Goal: Information Seeking & Learning: Find specific fact

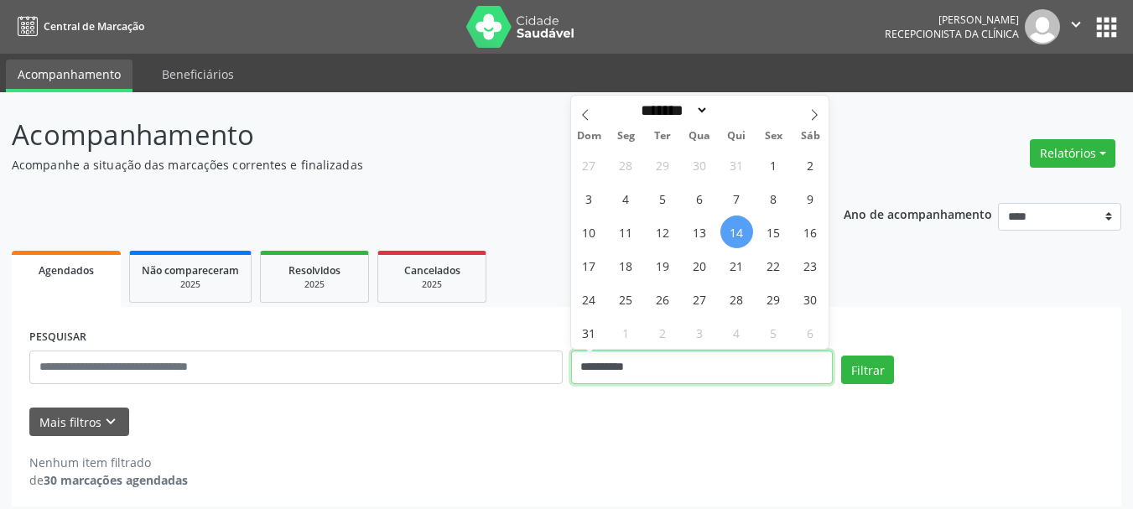
click at [678, 373] on input "**********" at bounding box center [702, 367] width 262 height 34
click at [766, 230] on span "15" at bounding box center [773, 231] width 33 height 33
type input "**********"
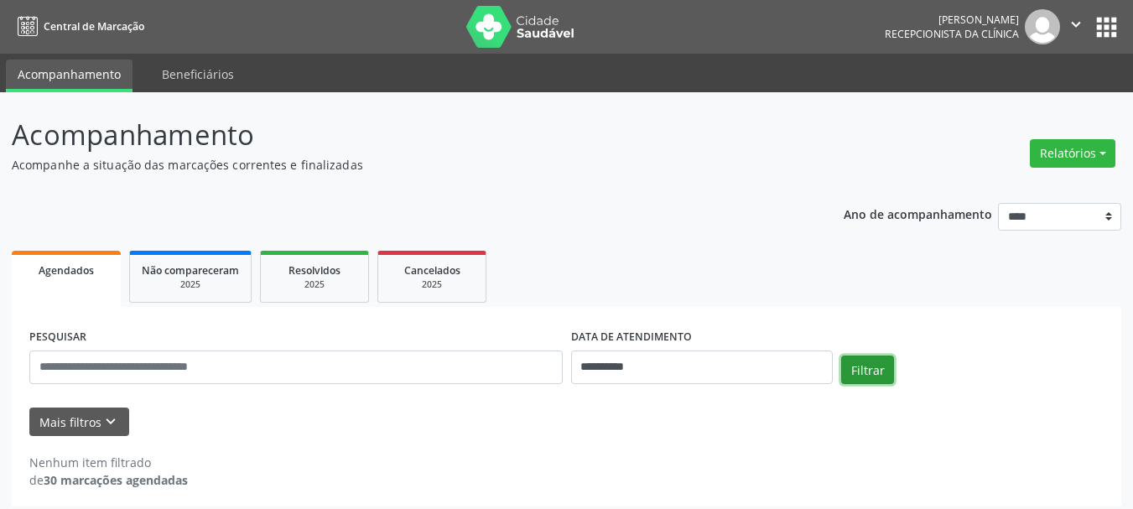
click at [871, 376] on button "Filtrar" at bounding box center [867, 369] width 53 height 29
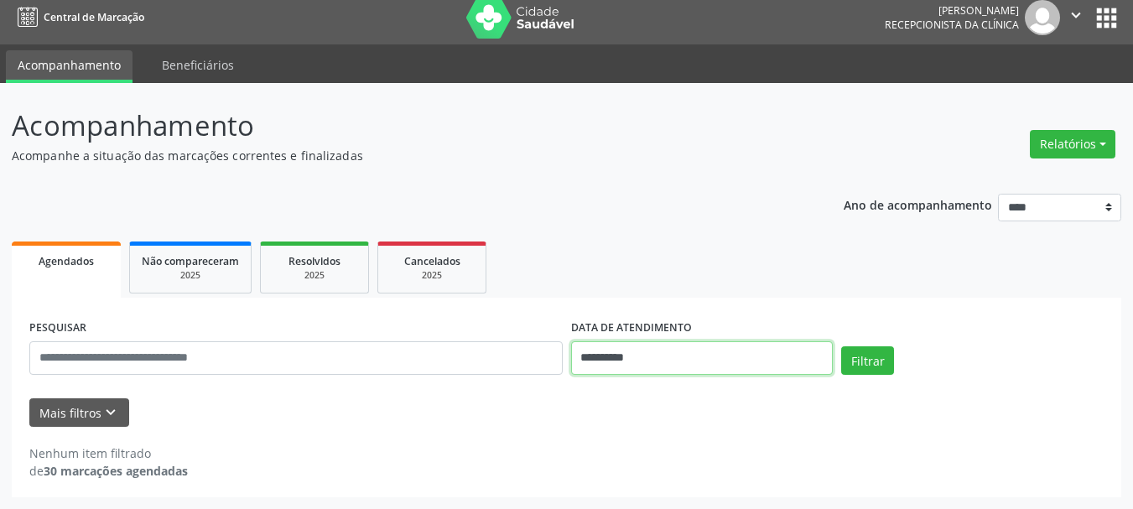
click at [649, 366] on input "**********" at bounding box center [702, 358] width 262 height 34
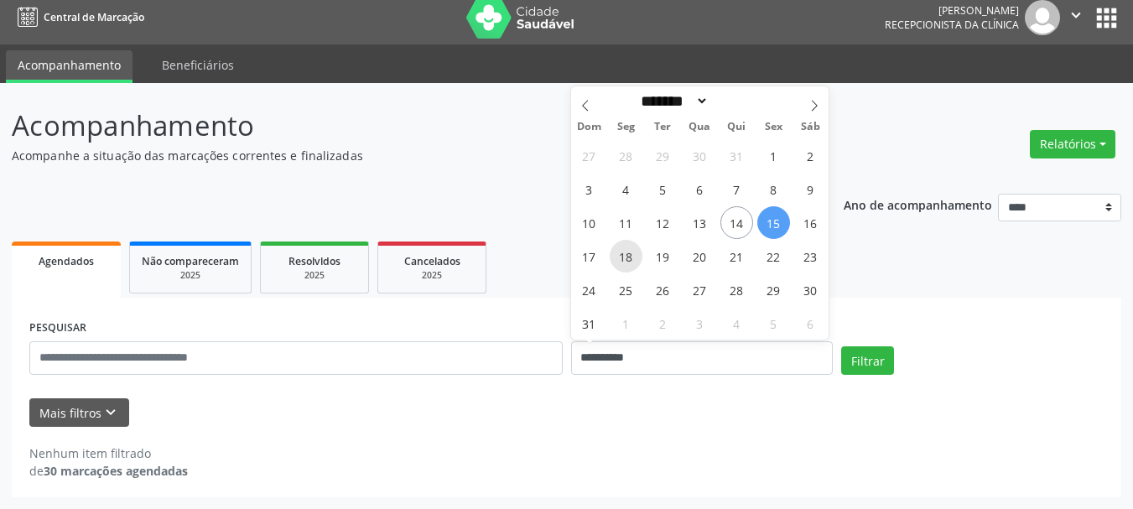
click at [617, 257] on span "18" at bounding box center [625, 256] width 33 height 33
type input "**********"
click at [617, 257] on span "18" at bounding box center [625, 256] width 33 height 33
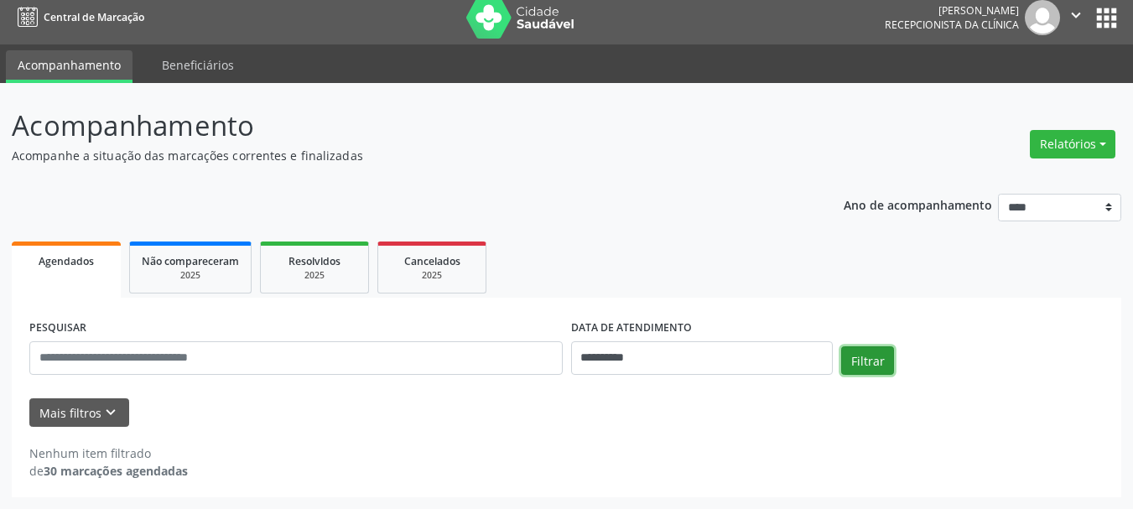
click at [848, 347] on button "Filtrar" at bounding box center [867, 360] width 53 height 29
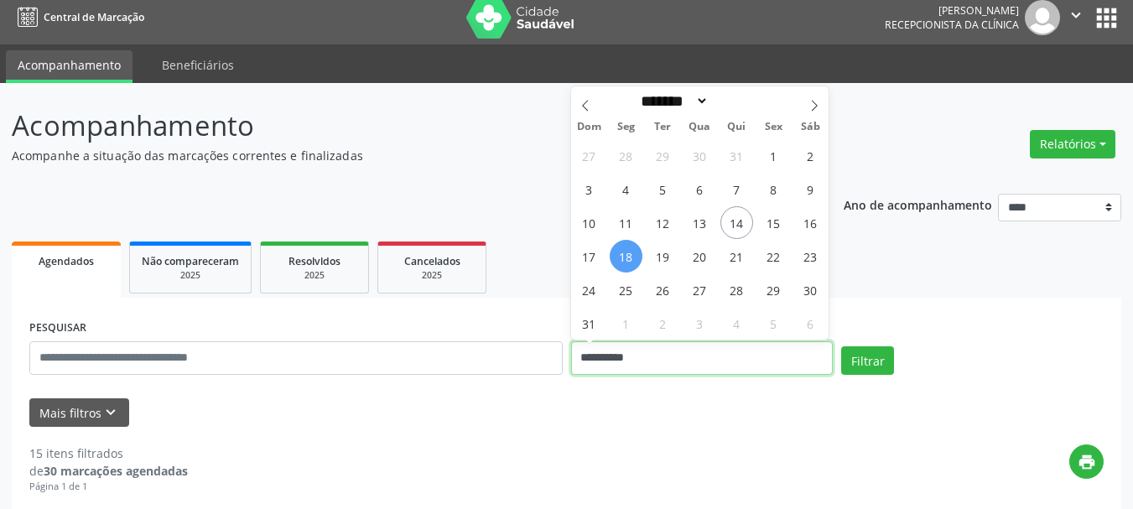
click at [752, 360] on input "**********" at bounding box center [702, 358] width 262 height 34
click at [652, 253] on span "19" at bounding box center [662, 256] width 33 height 33
type input "**********"
click at [652, 253] on span "19" at bounding box center [662, 256] width 33 height 33
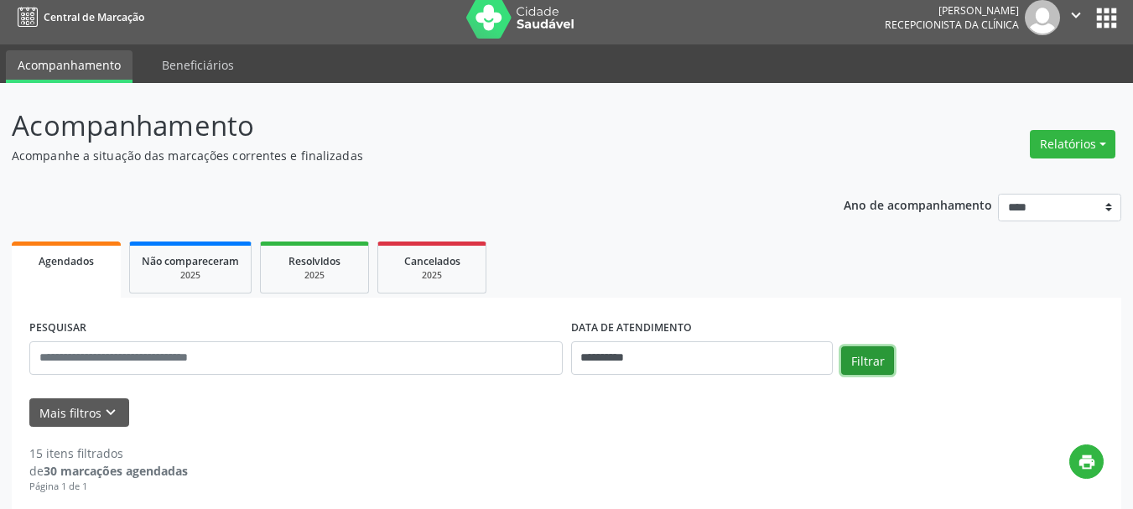
click at [876, 365] on button "Filtrar" at bounding box center [867, 360] width 53 height 29
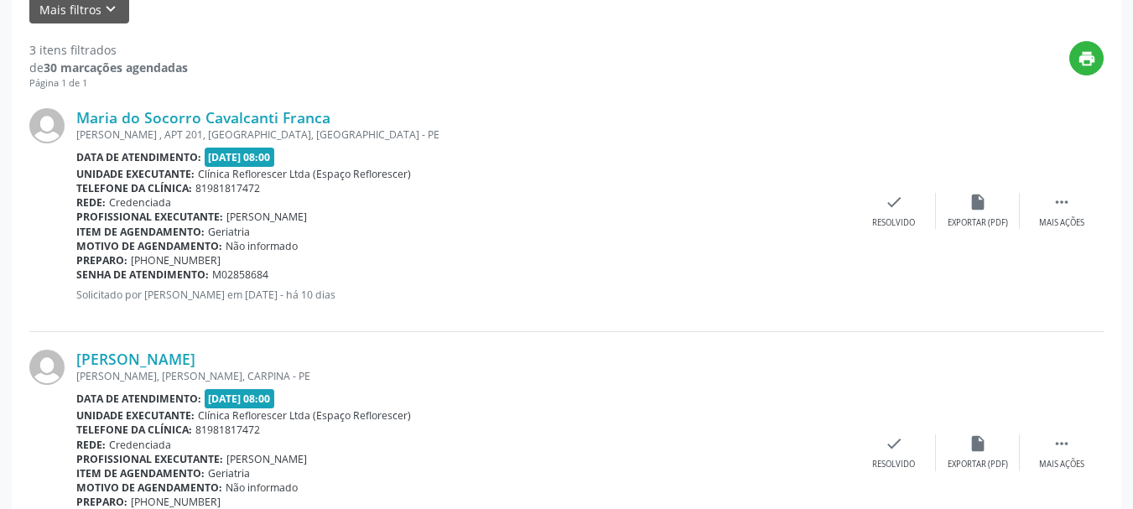
scroll to position [77, 0]
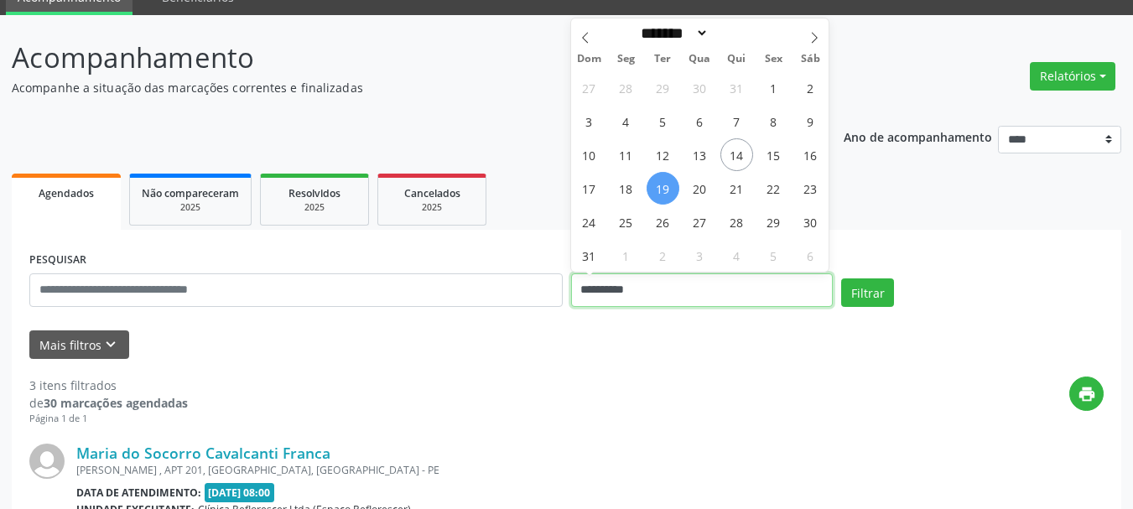
click at [647, 279] on input "**********" at bounding box center [702, 290] width 262 height 34
click at [696, 186] on span "20" at bounding box center [699, 188] width 33 height 33
type input "**********"
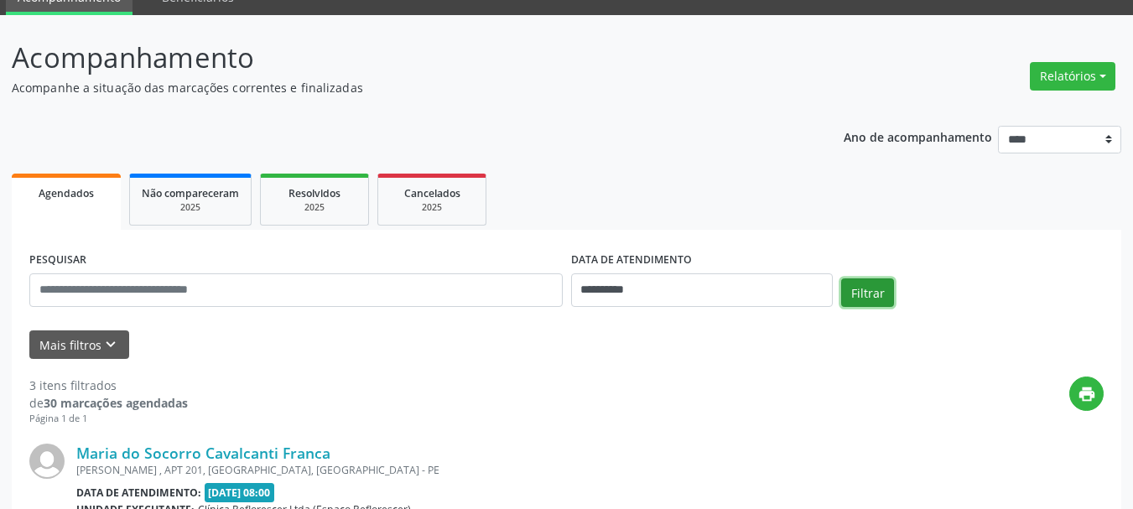
click at [868, 286] on button "Filtrar" at bounding box center [867, 292] width 53 height 29
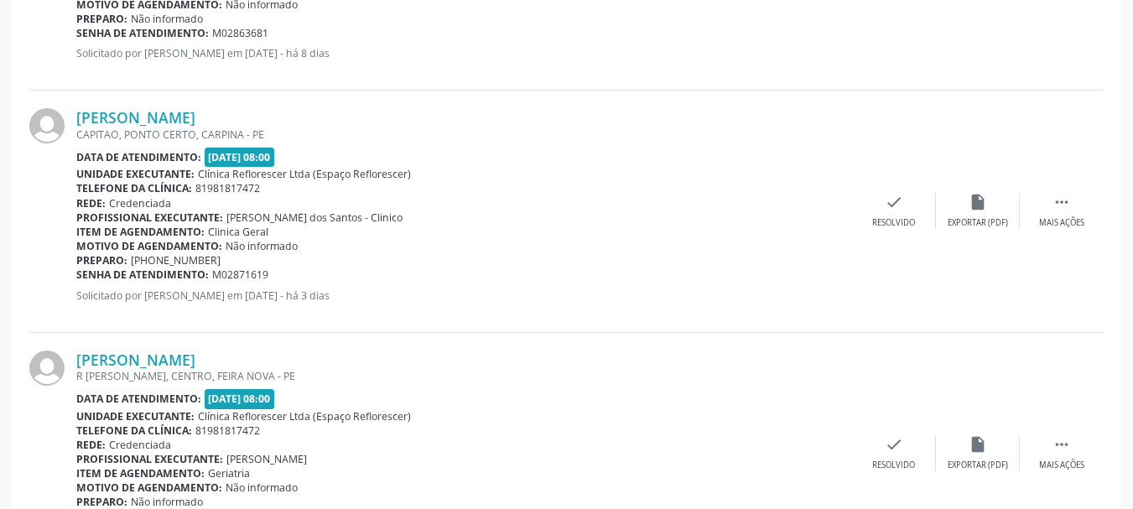
scroll to position [989, 0]
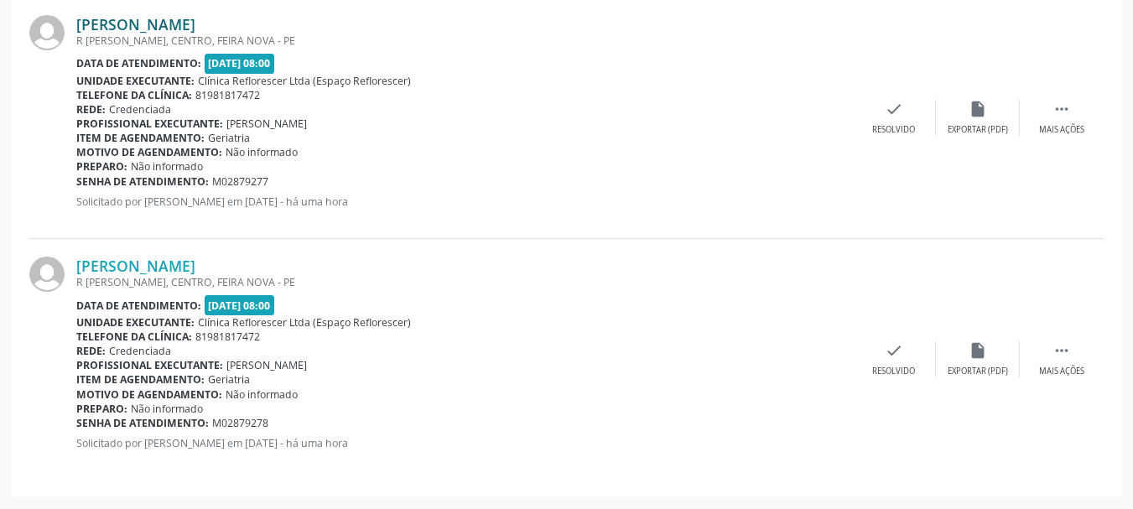
click at [174, 30] on link "Jose Gomes de Lima" at bounding box center [135, 24] width 119 height 18
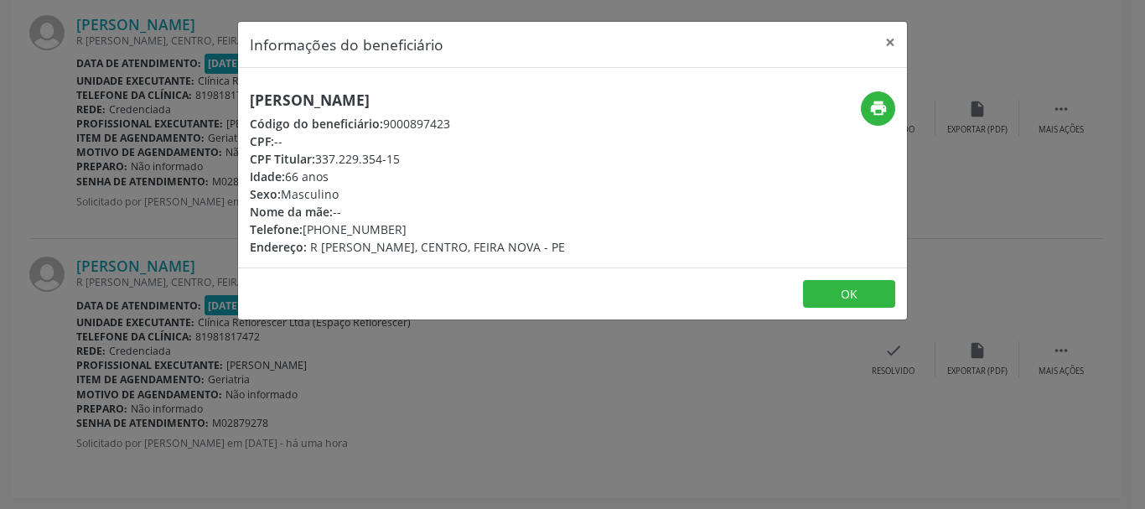
drag, startPoint x: 251, startPoint y: 97, endPoint x: 434, endPoint y: 106, distance: 183.8
click at [434, 106] on h5 "Jose Gomes de Lima" at bounding box center [407, 100] width 315 height 18
copy h5 "Jose Gomes de Lima"
click at [836, 298] on button "OK" at bounding box center [849, 294] width 92 height 29
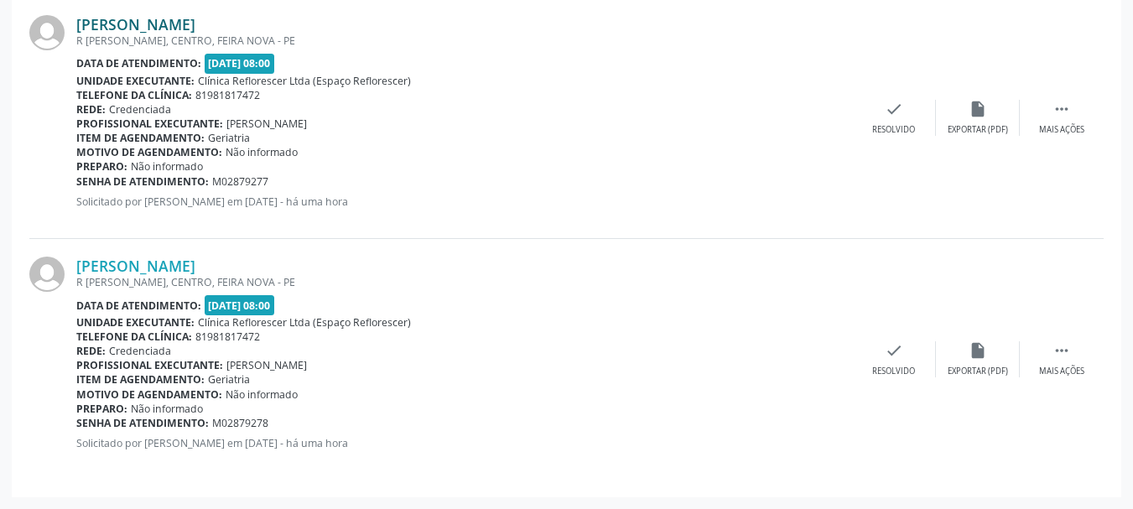
click at [171, 21] on link "Jose Gomes de Lima" at bounding box center [135, 24] width 119 height 18
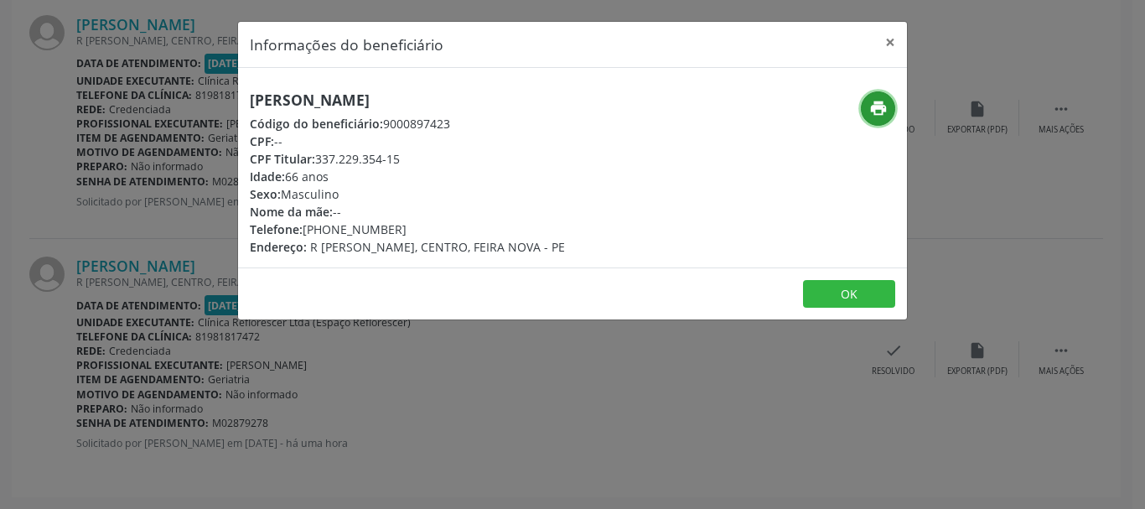
click at [874, 112] on icon "print" at bounding box center [878, 108] width 18 height 18
drag, startPoint x: 318, startPoint y: 156, endPoint x: 436, endPoint y: 174, distance: 119.5
click at [436, 174] on div "Jose Gomes de Lima Código do beneficiário: 9000897423 CPF: -- CPF Titular: 337.…" at bounding box center [407, 173] width 315 height 164
click at [433, 171] on div "Idade: 66 anos" at bounding box center [407, 177] width 315 height 18
click at [390, 124] on div "Código do beneficiário: 9000897423" at bounding box center [407, 124] width 315 height 18
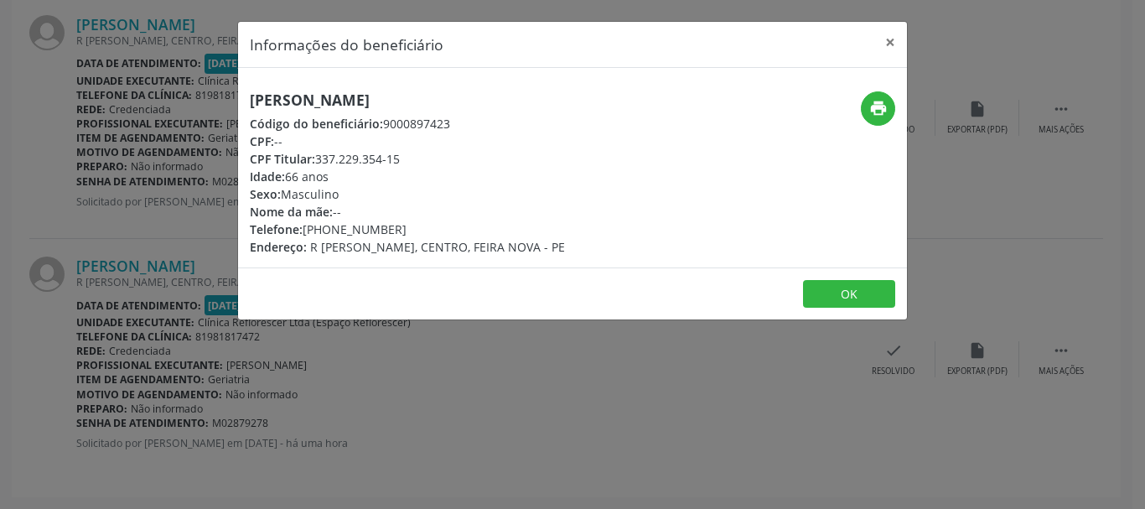
drag, startPoint x: 381, startPoint y: 124, endPoint x: 439, endPoint y: 122, distance: 57.9
click at [476, 124] on div "Código do beneficiário: 9000897423" at bounding box center [407, 124] width 315 height 18
copy div "9000897423"
drag, startPoint x: 329, startPoint y: 157, endPoint x: 402, endPoint y: 147, distance: 72.8
click at [468, 154] on div "CPF Titular: 337.229.354-15" at bounding box center [407, 159] width 315 height 18
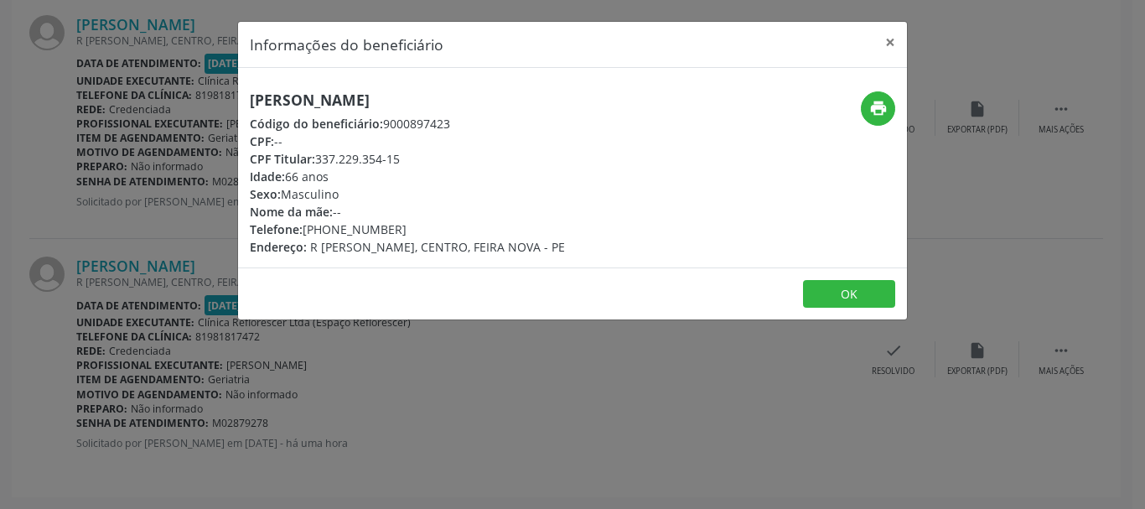
drag, startPoint x: 385, startPoint y: 148, endPoint x: 340, endPoint y: 171, distance: 50.6
click at [354, 179] on div "Idade: 66 anos" at bounding box center [407, 177] width 315 height 18
drag, startPoint x: 319, startPoint y: 157, endPoint x: 408, endPoint y: 156, distance: 89.7
click at [408, 156] on div "CPF Titular: 337.229.354-15" at bounding box center [407, 159] width 315 height 18
copy div "337.229.354-15"
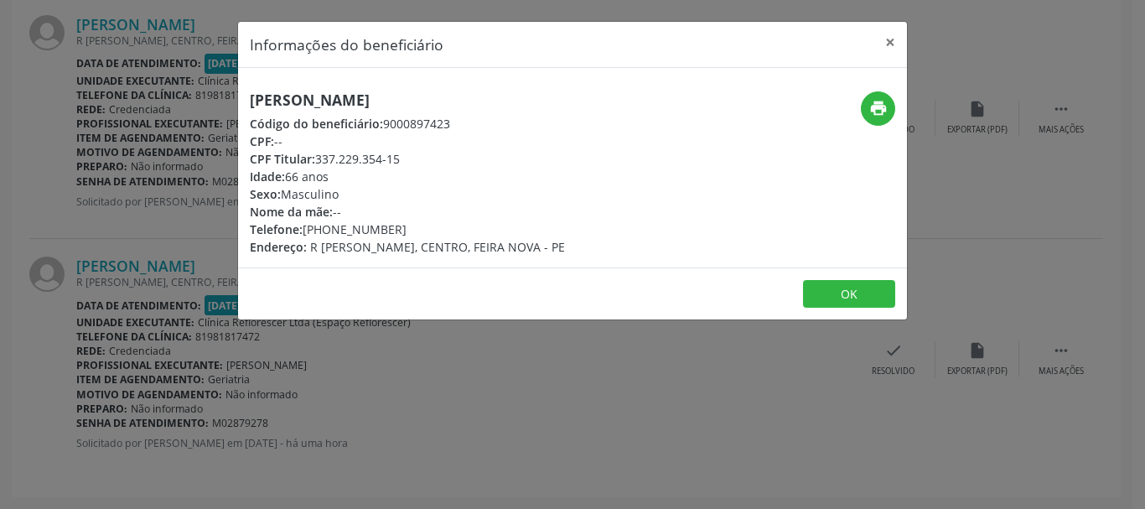
click at [438, 228] on div "Telefone: (81) 99902-6073" at bounding box center [407, 229] width 315 height 18
drag, startPoint x: 303, startPoint y: 224, endPoint x: 415, endPoint y: 231, distance: 111.8
click at [415, 231] on div "Telefone: (81) 99902-6073" at bounding box center [407, 229] width 315 height 18
copy div "(81) 99902-6073"
click at [840, 297] on button "OK" at bounding box center [849, 294] width 92 height 29
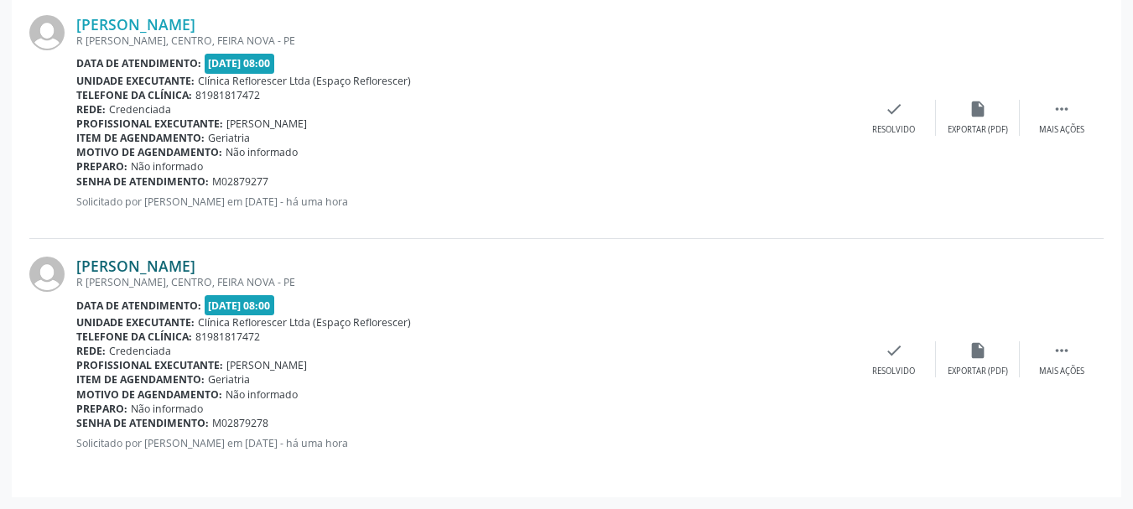
click at [162, 267] on link "Ivanice Taurino de Paula" at bounding box center [135, 266] width 119 height 18
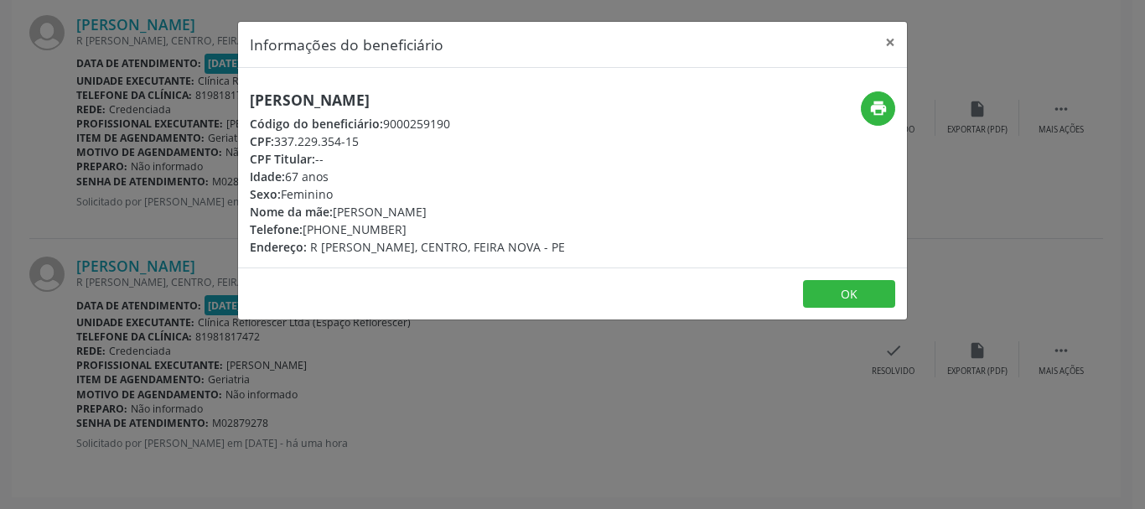
drag, startPoint x: 245, startPoint y: 92, endPoint x: 444, endPoint y: 96, distance: 199.6
click at [470, 94] on div "Ivanice Taurino de Paula Código do beneficiário: 9000259190 CPF: 337.229.354-15…" at bounding box center [461, 173] width 446 height 164
copy h5 "Ivanice Taurino de Paula"
click at [868, 120] on button "print" at bounding box center [878, 108] width 34 height 34
drag, startPoint x: 385, startPoint y: 122, endPoint x: 455, endPoint y: 120, distance: 70.4
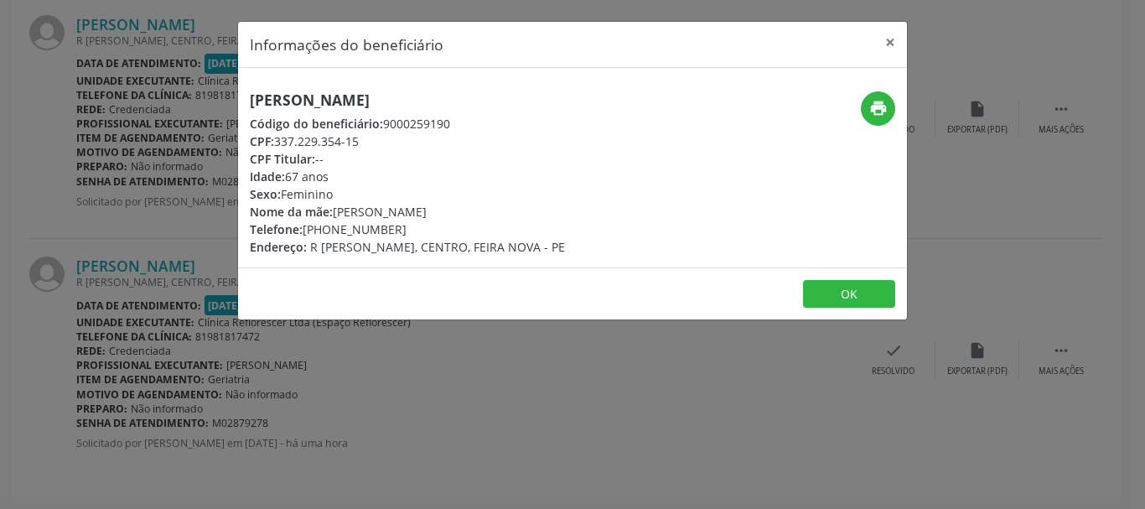
click at [455, 120] on div "Código do beneficiário: 9000259190" at bounding box center [407, 124] width 315 height 18
copy div "9000259190"
drag, startPoint x: 277, startPoint y: 140, endPoint x: 362, endPoint y: 138, distance: 85.5
click at [362, 138] on div "CPF: 337.229.354-15" at bounding box center [407, 141] width 315 height 18
copy div "337.229.354-15"
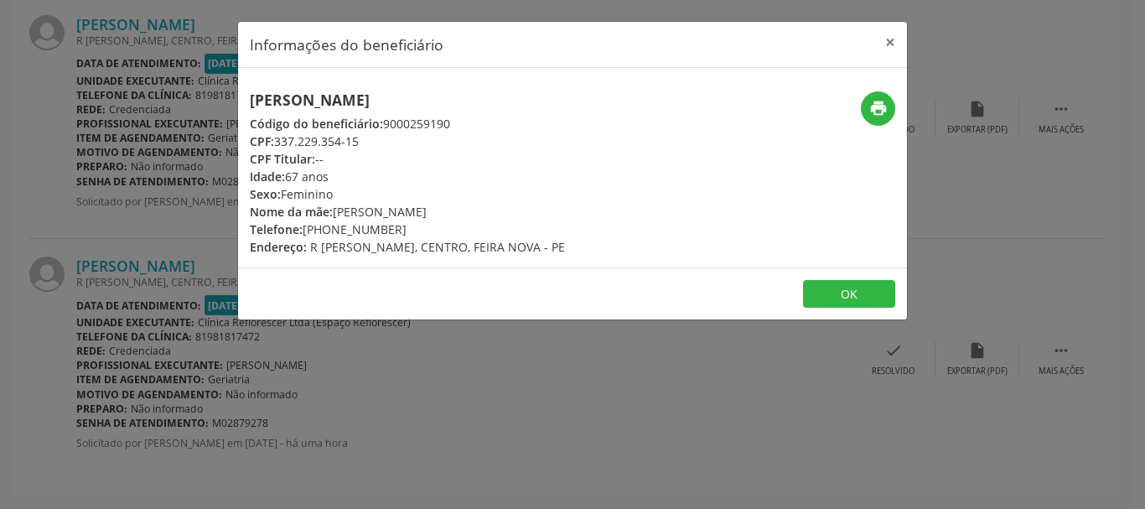
drag, startPoint x: 304, startPoint y: 231, endPoint x: 440, endPoint y: 231, distance: 135.8
click at [440, 231] on div "Telefone: (81) 99717-7078" at bounding box center [407, 229] width 315 height 18
copy div "(81) 99717-7078"
drag, startPoint x: 247, startPoint y: 94, endPoint x: 464, endPoint y: 92, distance: 217.1
click at [464, 92] on div "Ivanice Taurino de Paula Código do beneficiário: 9000259190 CPF: 337.229.354-15…" at bounding box center [461, 173] width 446 height 164
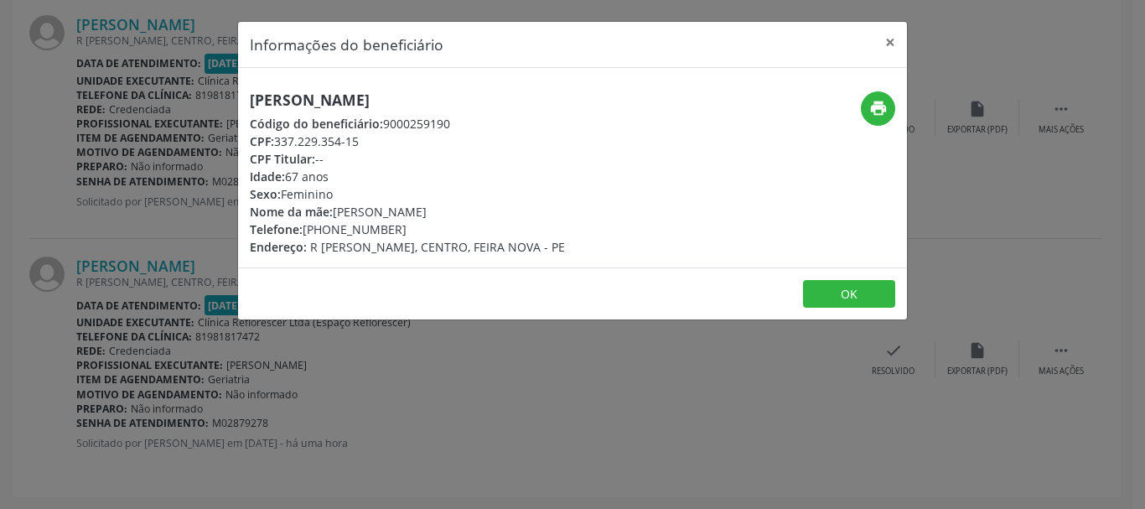
copy h5 "Ivanice Taurino de Paula"
click at [848, 301] on button "OK" at bounding box center [849, 294] width 92 height 29
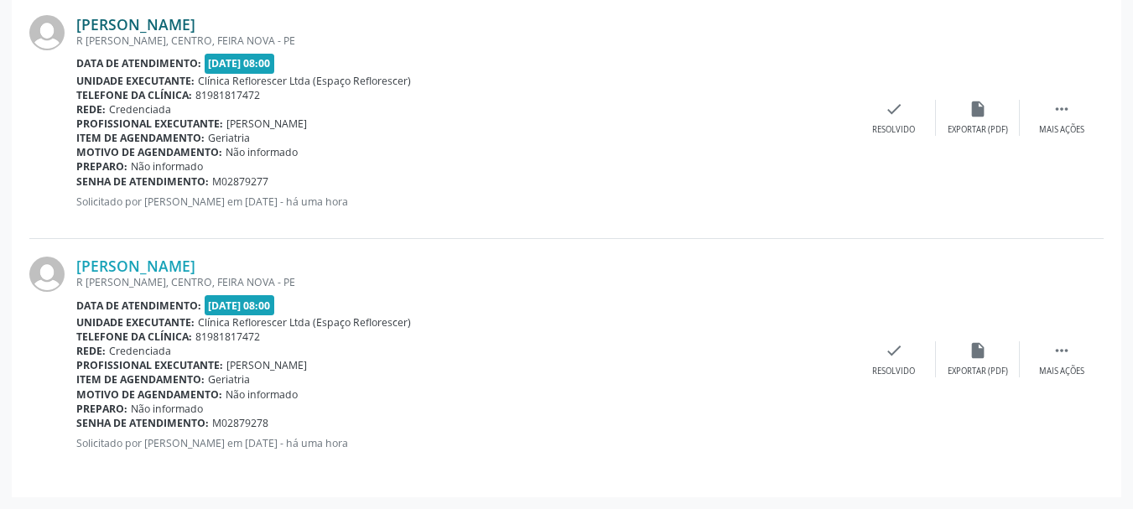
click at [155, 24] on link "Jose Gomes de Lima" at bounding box center [135, 24] width 119 height 18
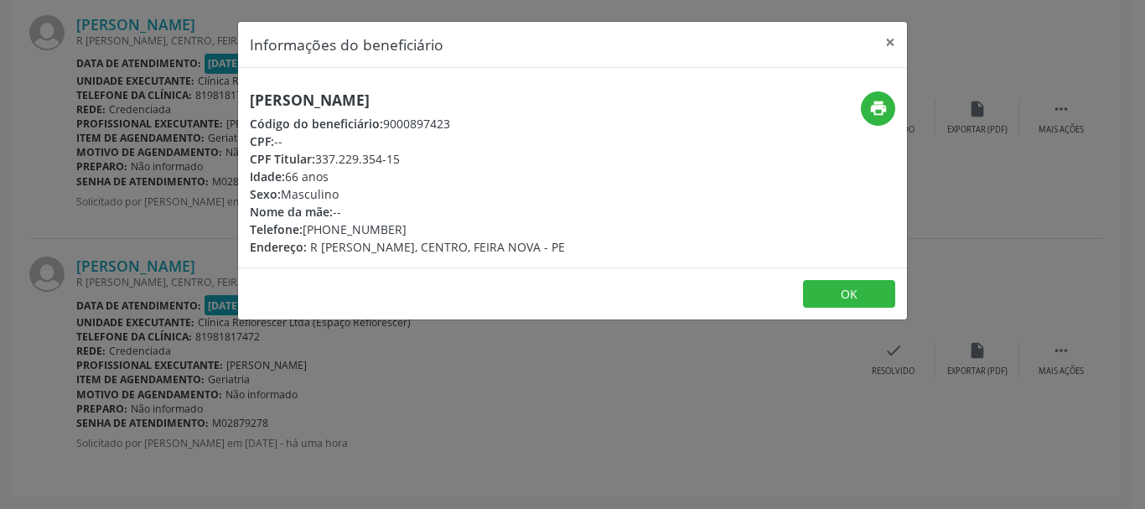
drag, startPoint x: 248, startPoint y: 101, endPoint x: 468, endPoint y: 104, distance: 219.7
click at [468, 104] on div "Jose Gomes de Lima Código do beneficiário: 9000897423 CPF: -- CPF Titular: 337.…" at bounding box center [461, 173] width 446 height 164
copy h5 "Jose Gomes de Lima"
click at [828, 302] on button "OK" at bounding box center [849, 294] width 92 height 29
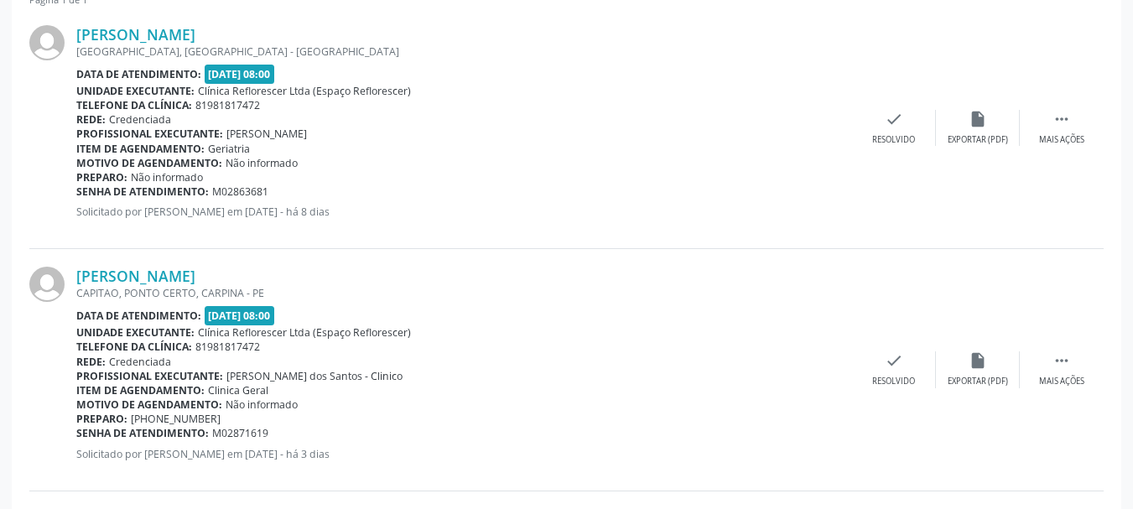
scroll to position [319, 0]
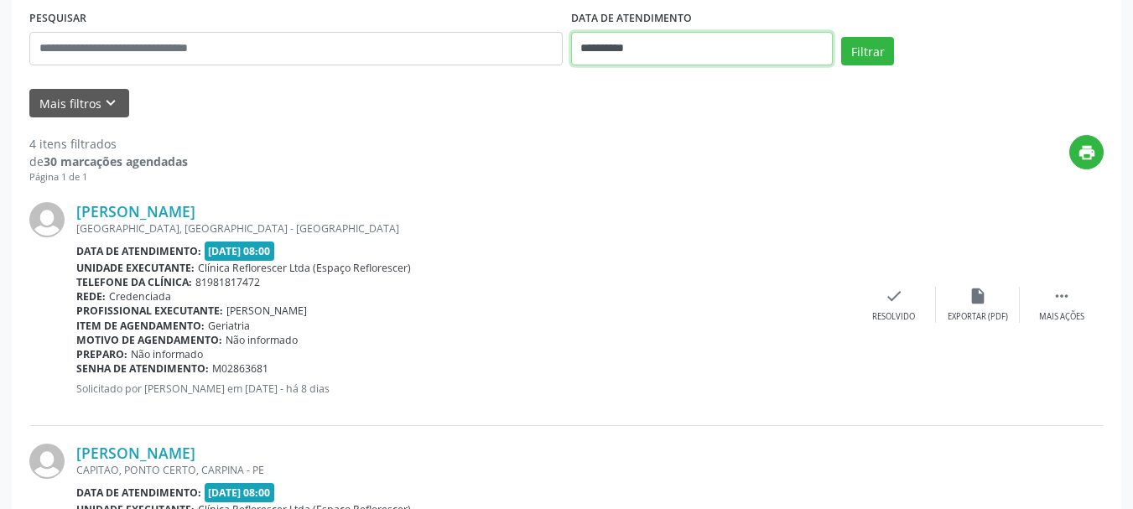
click at [645, 47] on input "**********" at bounding box center [702, 49] width 262 height 34
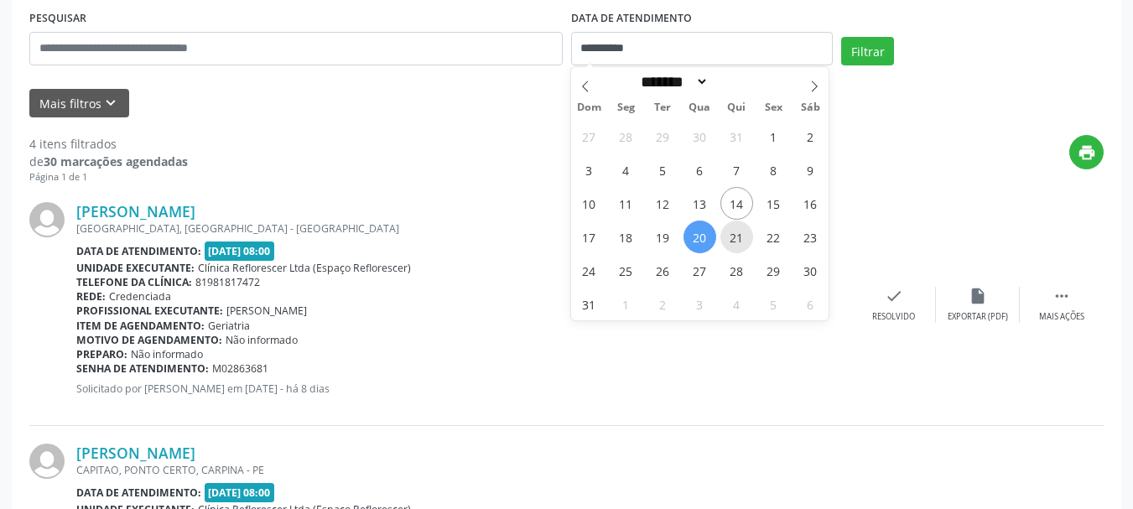
click at [729, 246] on span "21" at bounding box center [736, 236] width 33 height 33
type input "**********"
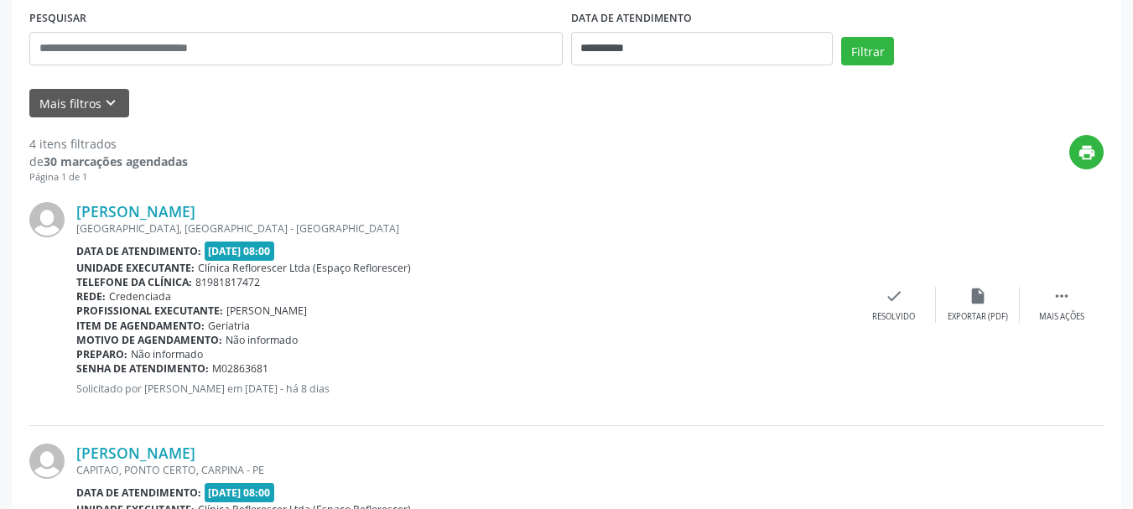
click at [878, 66] on div "Filtrar" at bounding box center [972, 57] width 271 height 40
click at [878, 62] on button "Filtrar" at bounding box center [867, 51] width 53 height 29
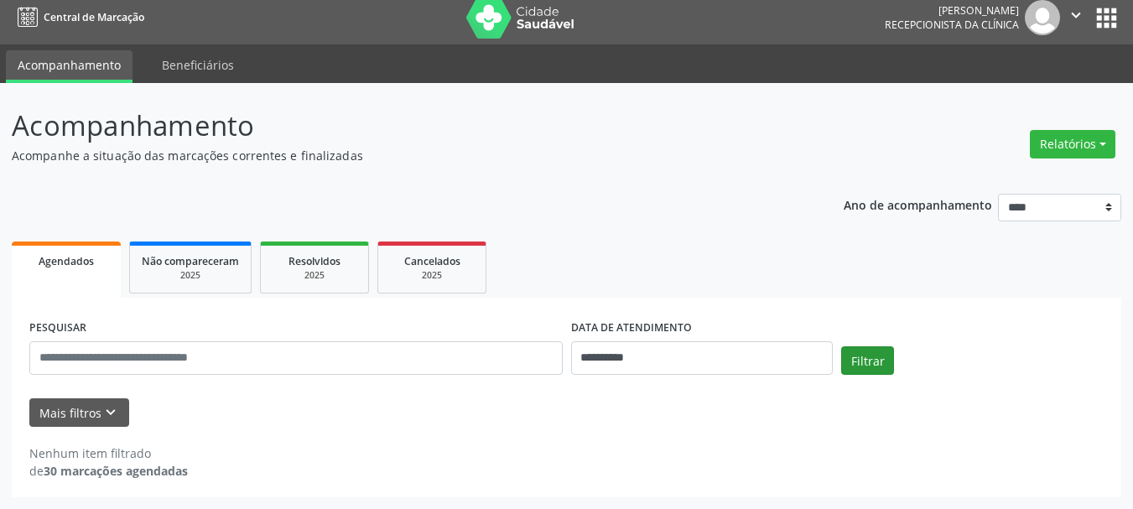
scroll to position [9, 0]
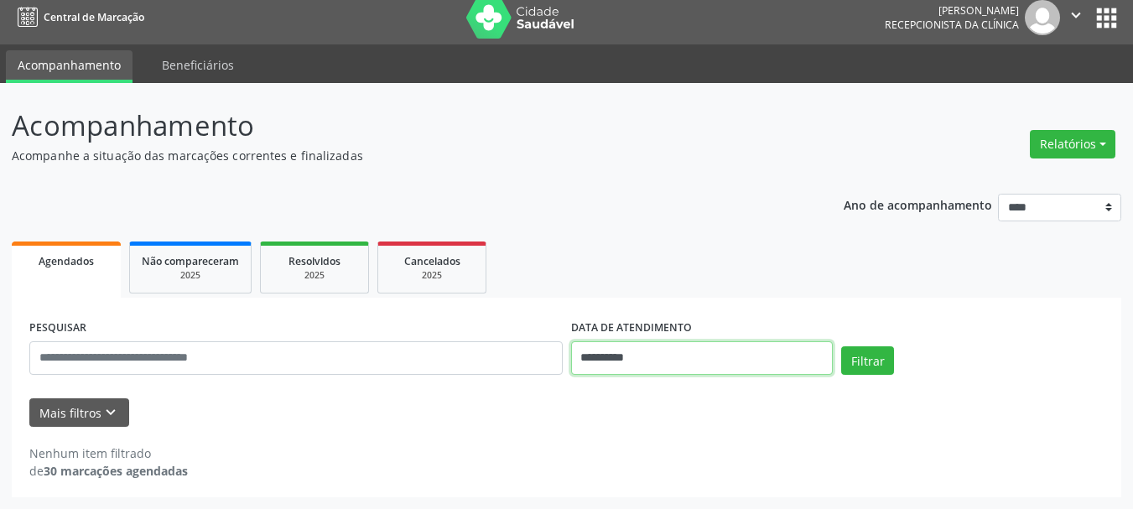
click at [633, 356] on body "**********" at bounding box center [566, 245] width 1133 height 509
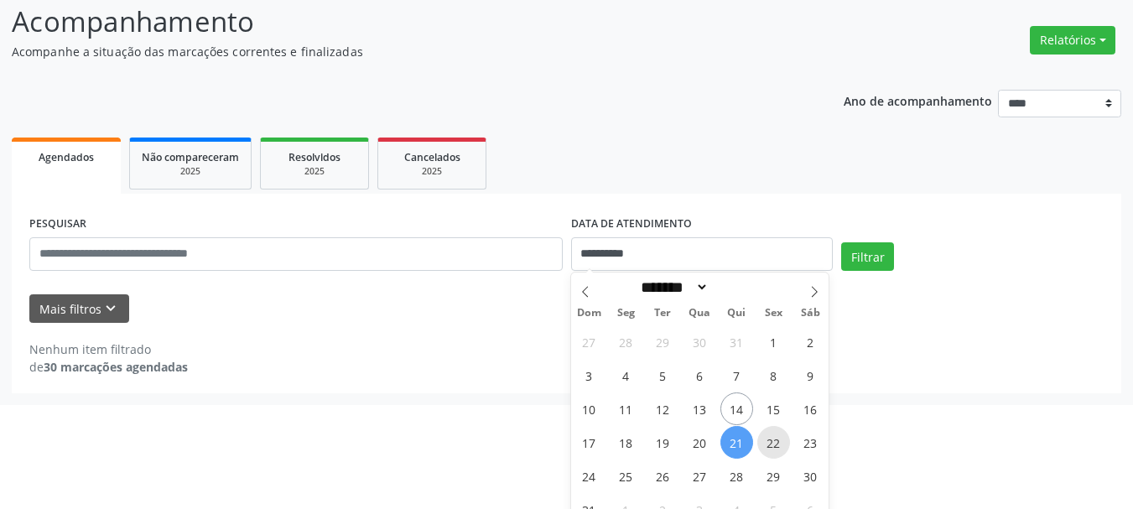
click at [780, 449] on span "22" at bounding box center [773, 442] width 33 height 33
type input "**********"
click at [780, 449] on span "22" at bounding box center [773, 442] width 33 height 33
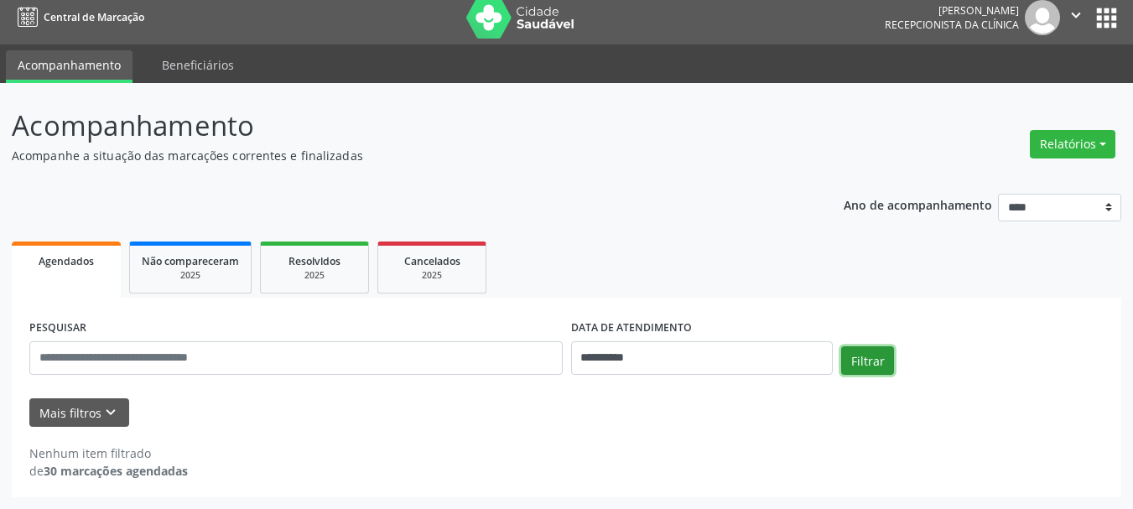
click at [862, 365] on button "Filtrar" at bounding box center [867, 360] width 53 height 29
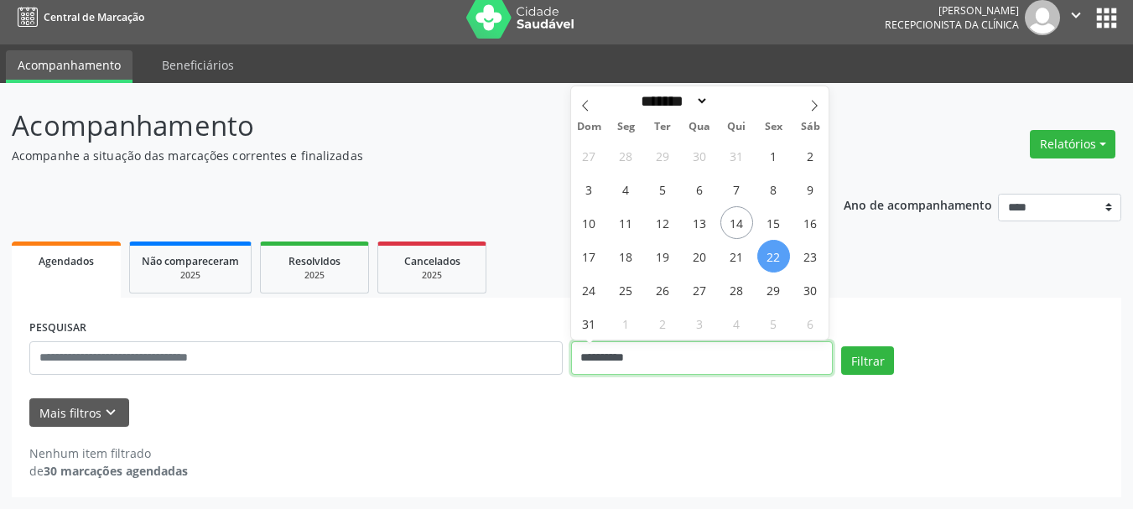
click at [755, 366] on input "**********" at bounding box center [702, 358] width 262 height 34
click at [632, 293] on span "25" at bounding box center [625, 289] width 33 height 33
type input "**********"
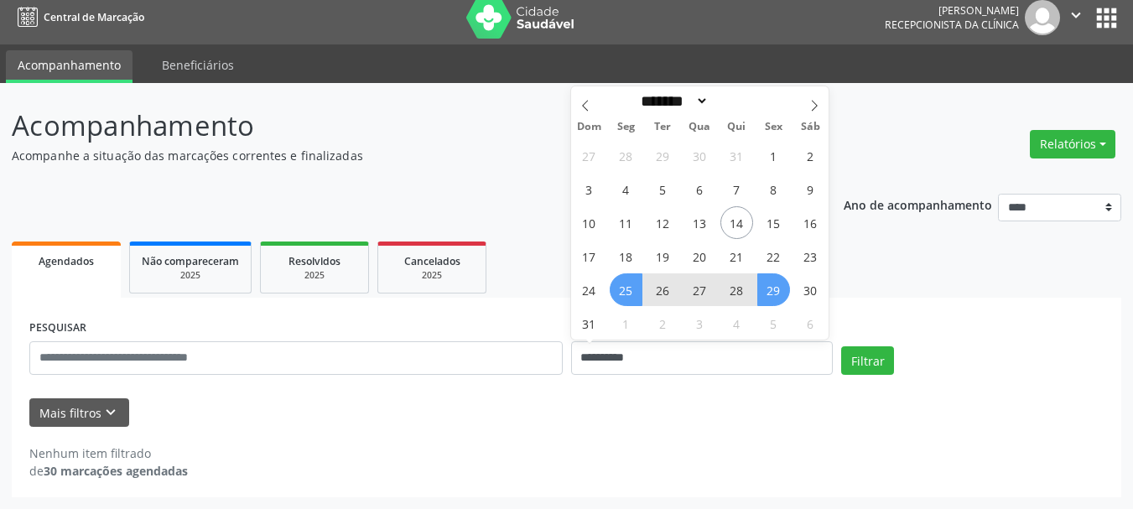
click at [767, 289] on span "29" at bounding box center [773, 289] width 33 height 33
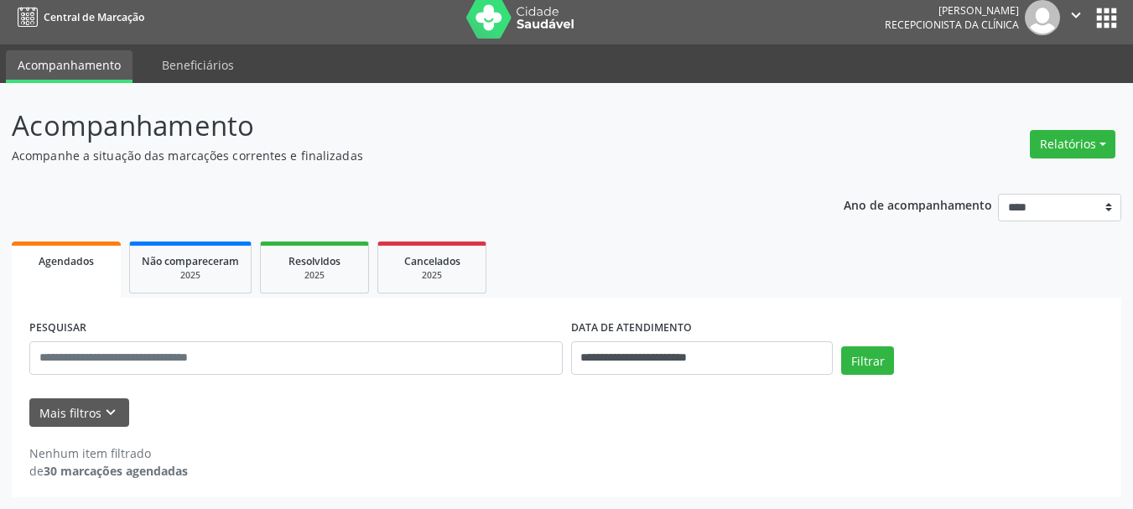
click at [892, 381] on div "Filtrar" at bounding box center [972, 366] width 271 height 40
click at [860, 362] on button "Filtrar" at bounding box center [867, 360] width 53 height 29
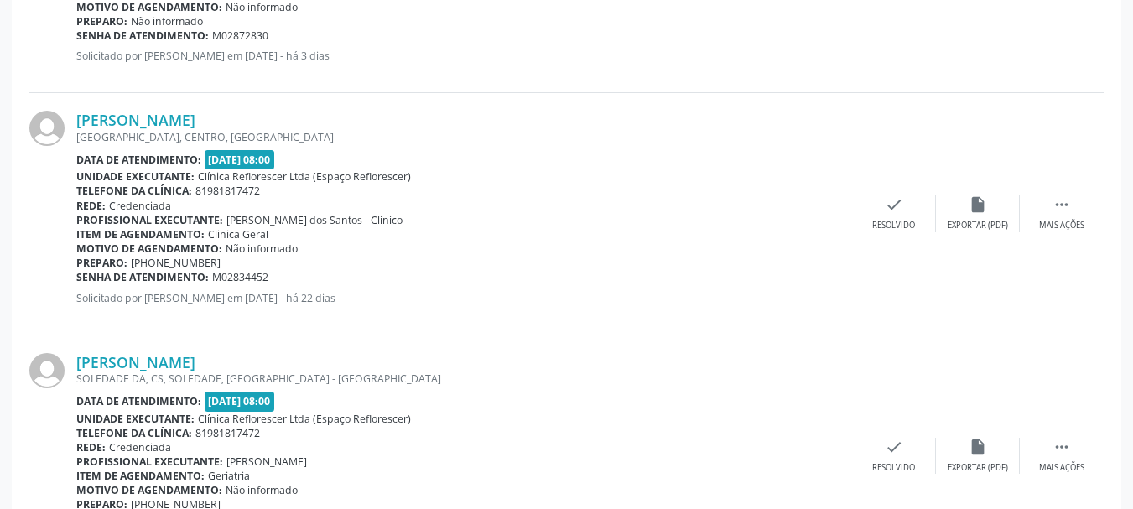
scroll to position [748, 0]
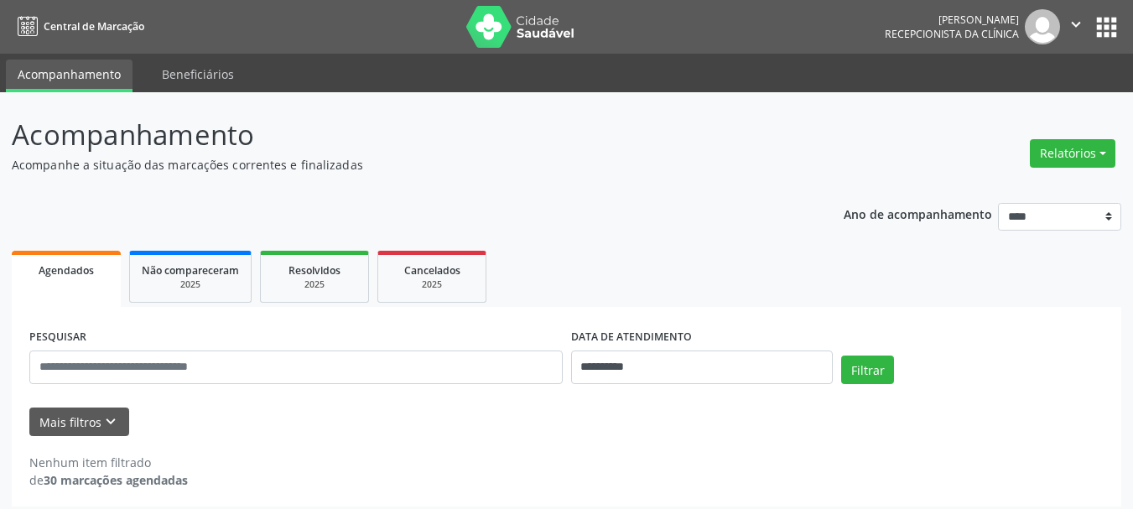
scroll to position [9, 0]
